Goal: Information Seeking & Learning: Learn about a topic

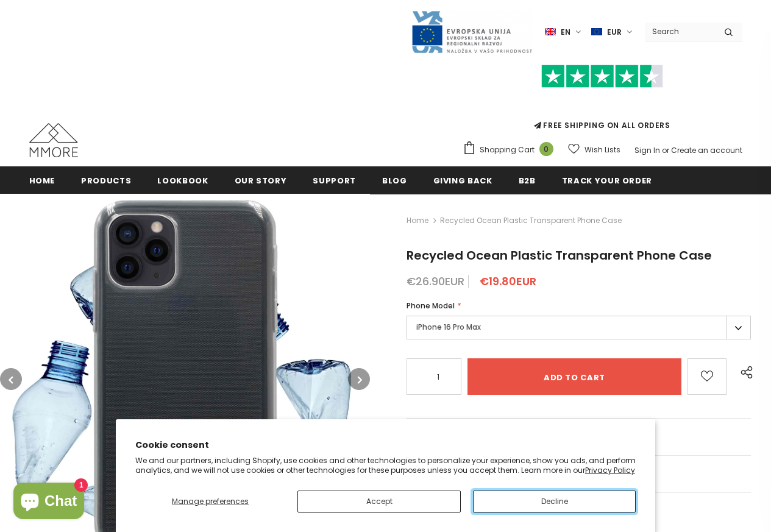
click at [557, 503] on button "Decline" at bounding box center [554, 501] width 163 height 22
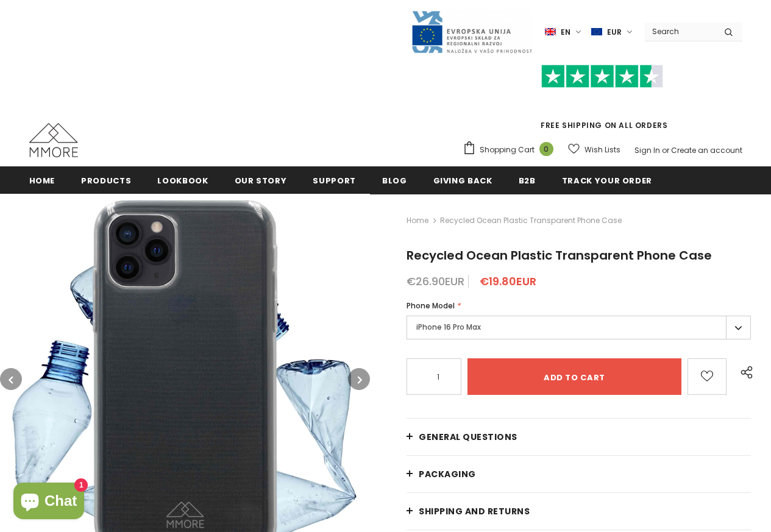
click at [352, 507] on img at bounding box center [185, 379] width 370 height 370
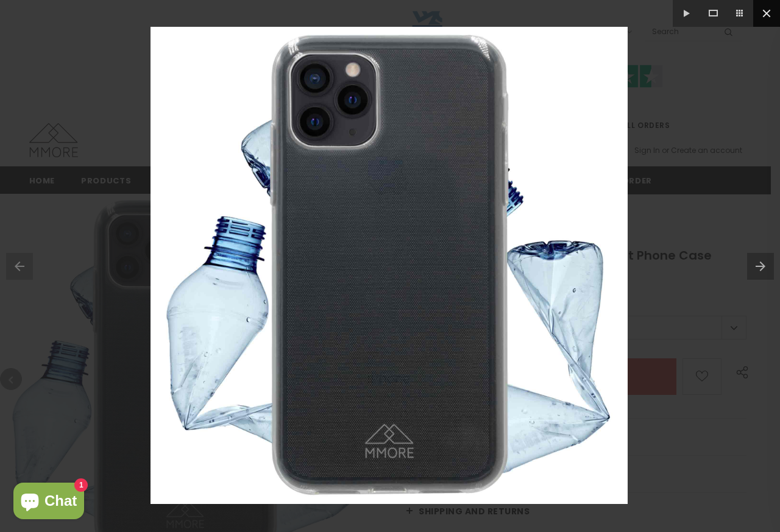
click at [763, 16] on button at bounding box center [766, 13] width 27 height 27
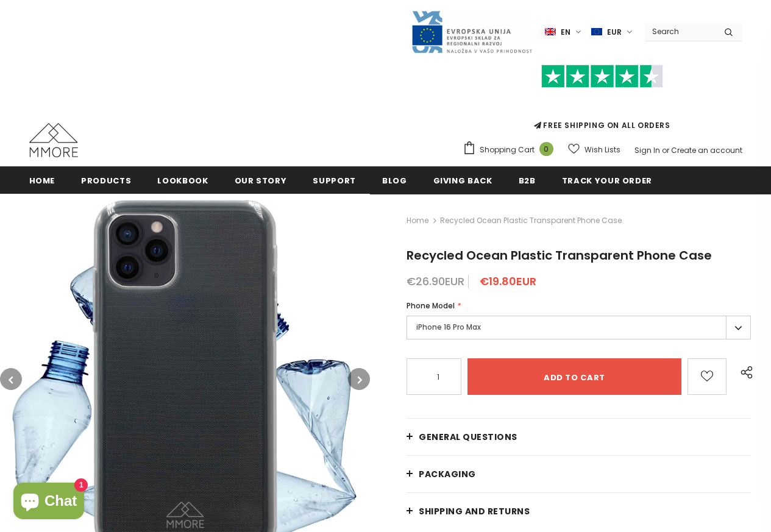
click at [412, 441] on link "General Questions" at bounding box center [578, 437] width 344 height 37
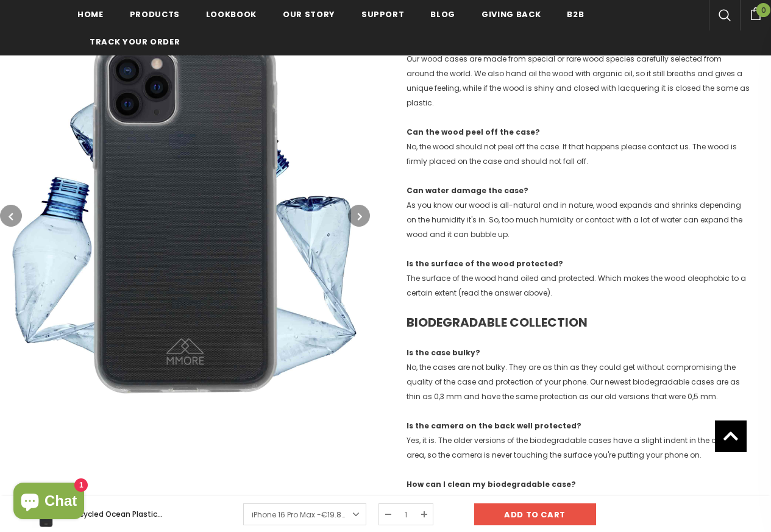
scroll to position [953, 0]
